Goal: Information Seeking & Learning: Understand process/instructions

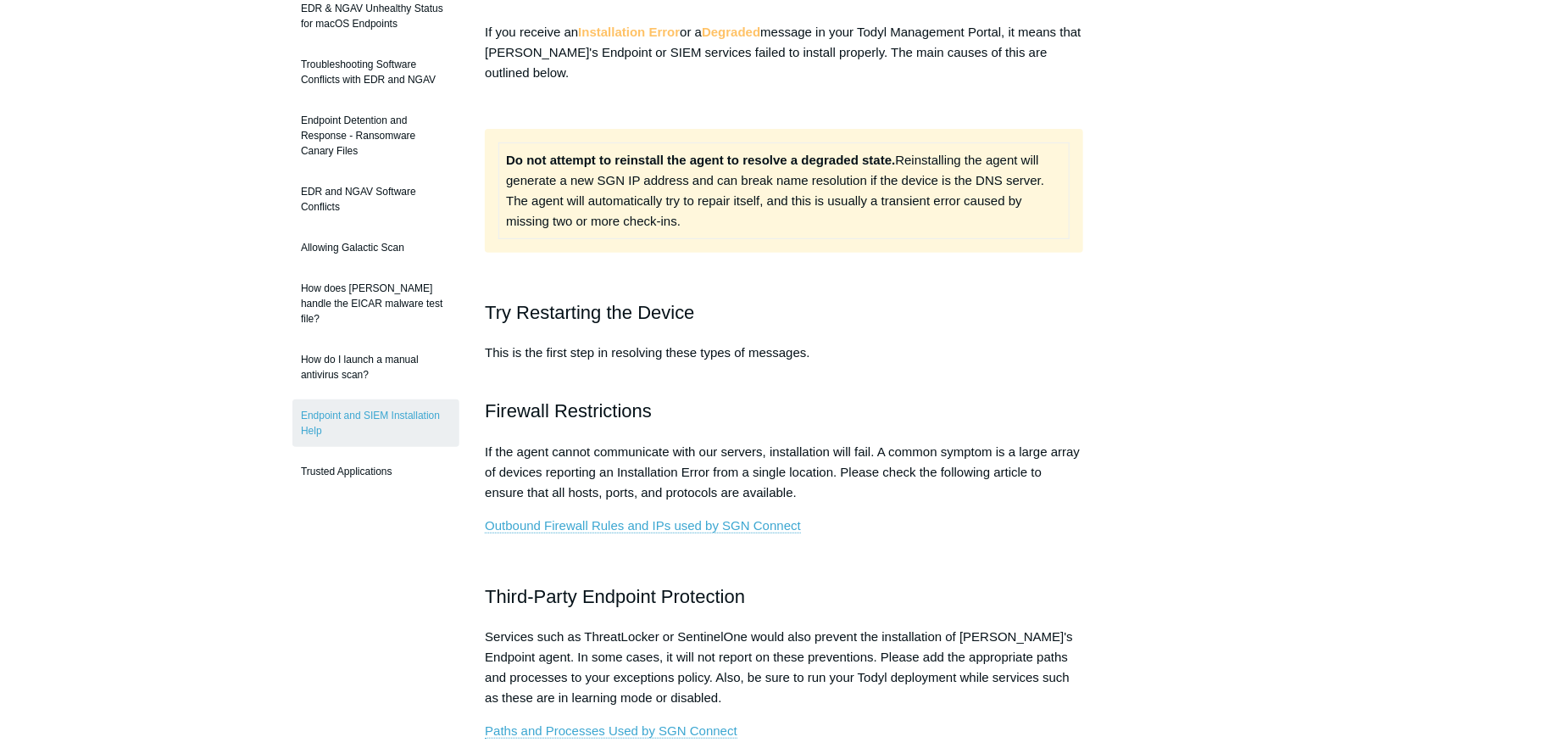
scroll to position [254, 0]
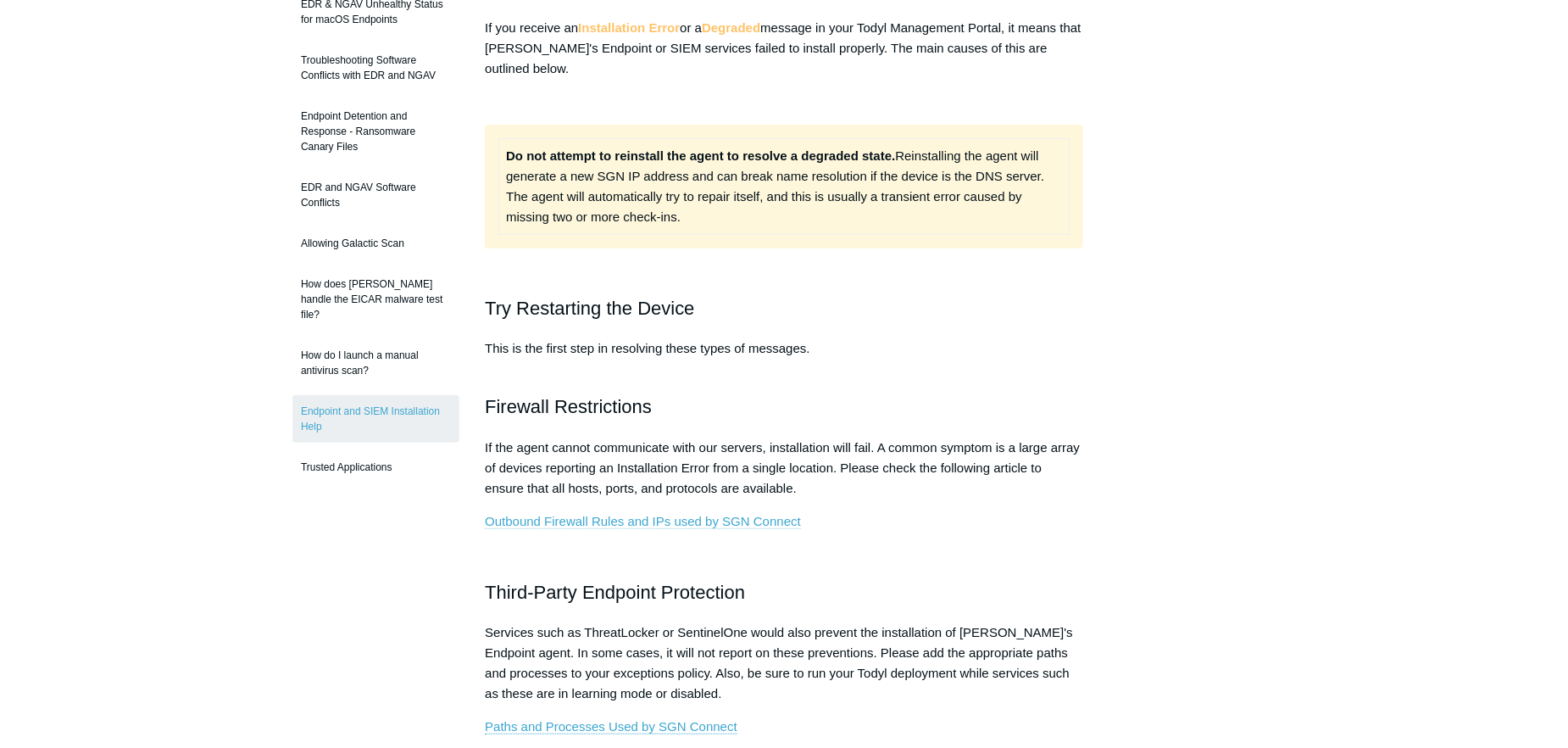
click at [637, 518] on link "Outbound Firewall Rules and IPs used by SGN Connect" at bounding box center [643, 521] width 316 height 15
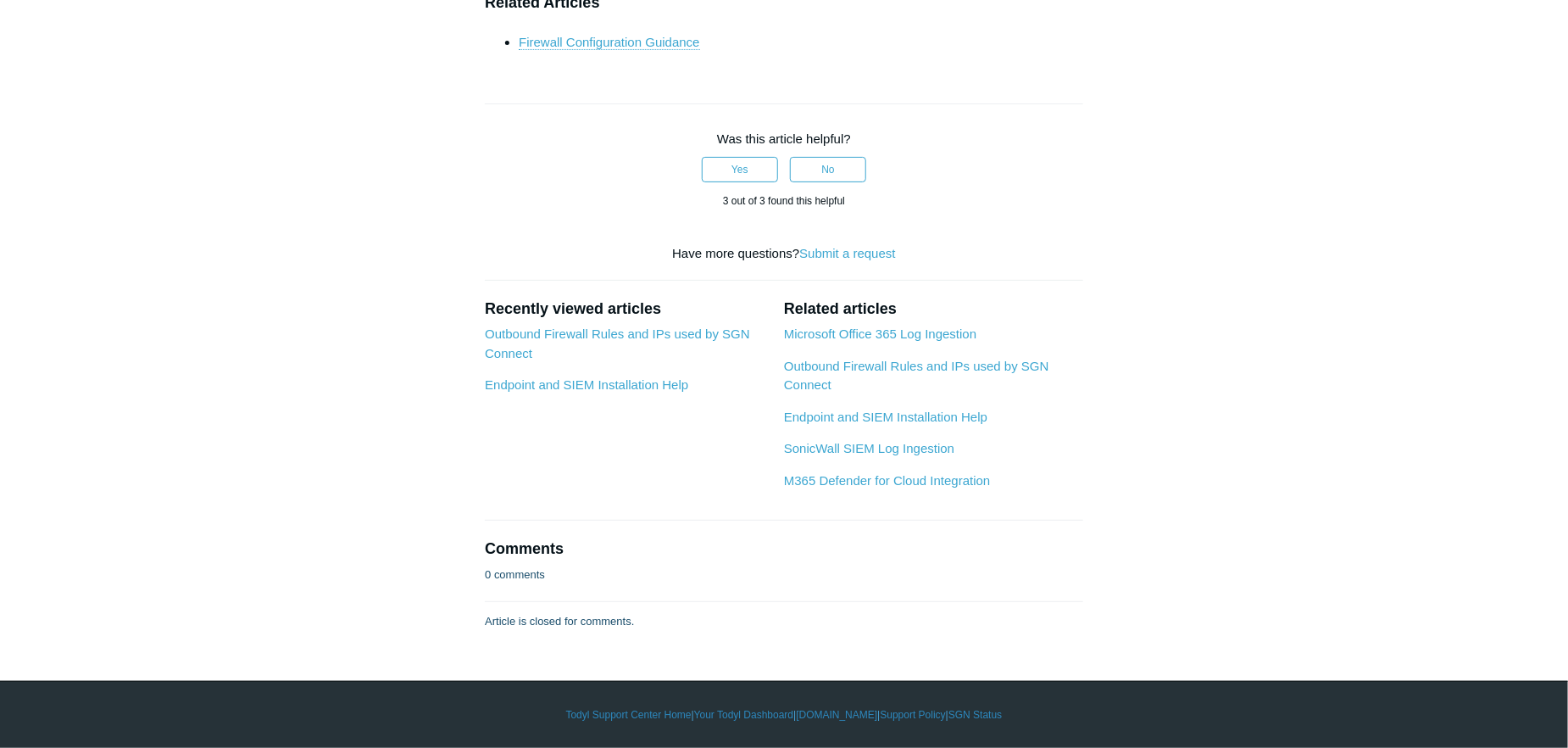
scroll to position [7377, 0]
